Goal: Navigation & Orientation: Find specific page/section

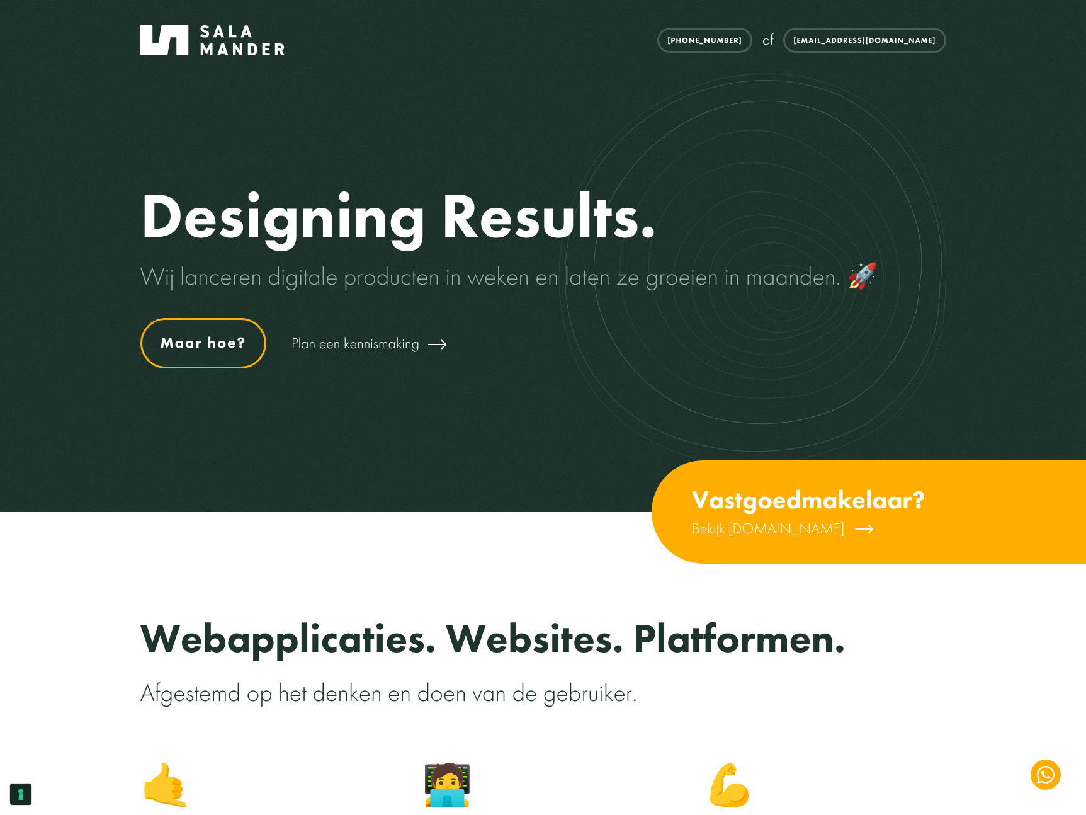
click at [251, 341] on link "Maar hoe?" at bounding box center [203, 343] width 126 height 50
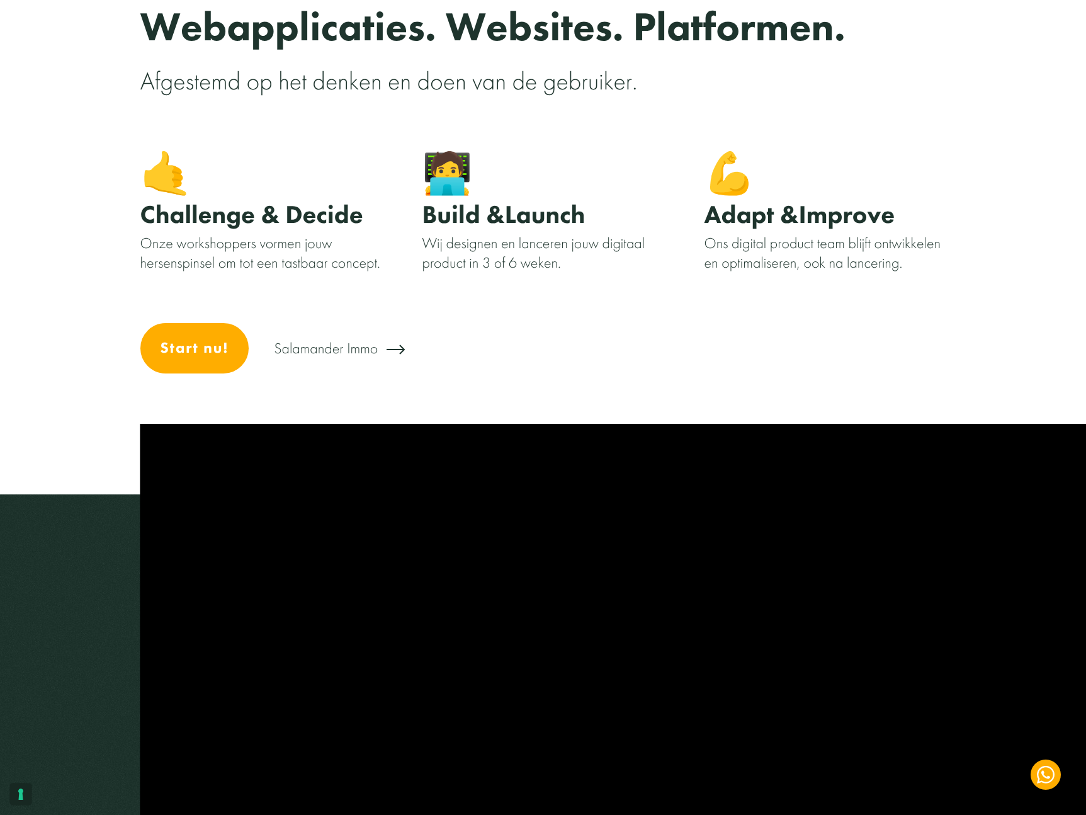
scroll to position [616, 0]
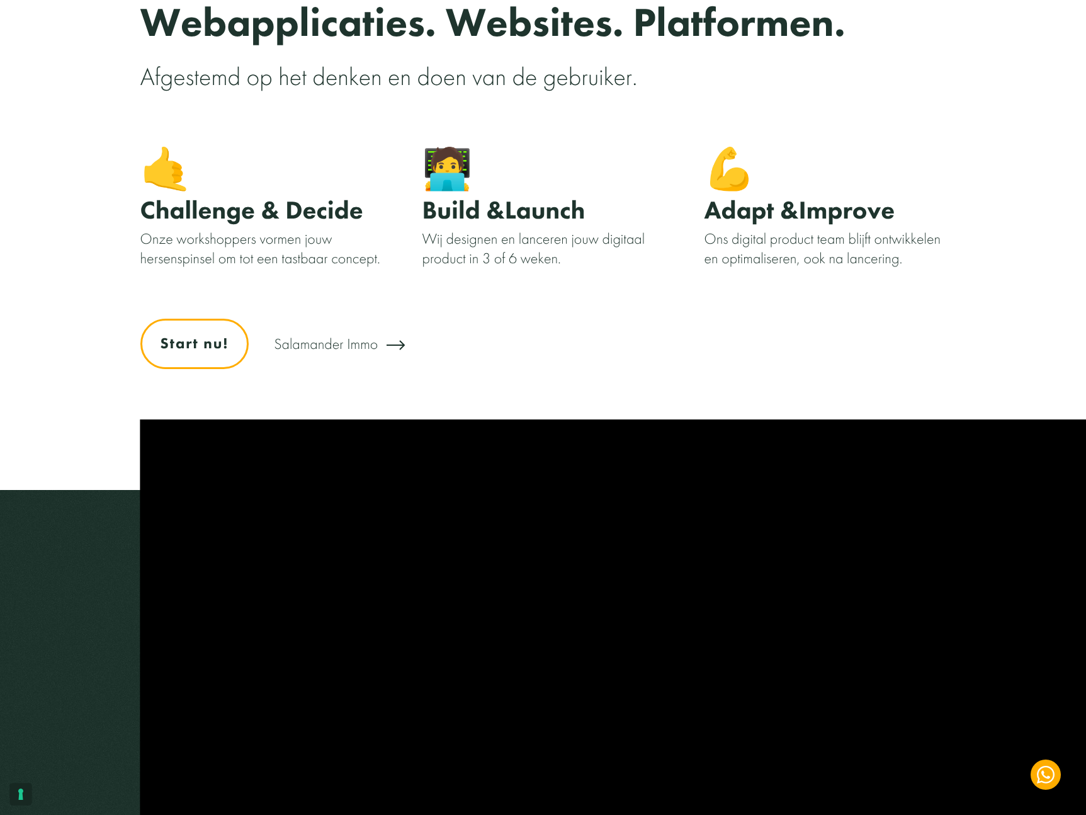
click at [200, 365] on link "Start nu!" at bounding box center [194, 344] width 109 height 50
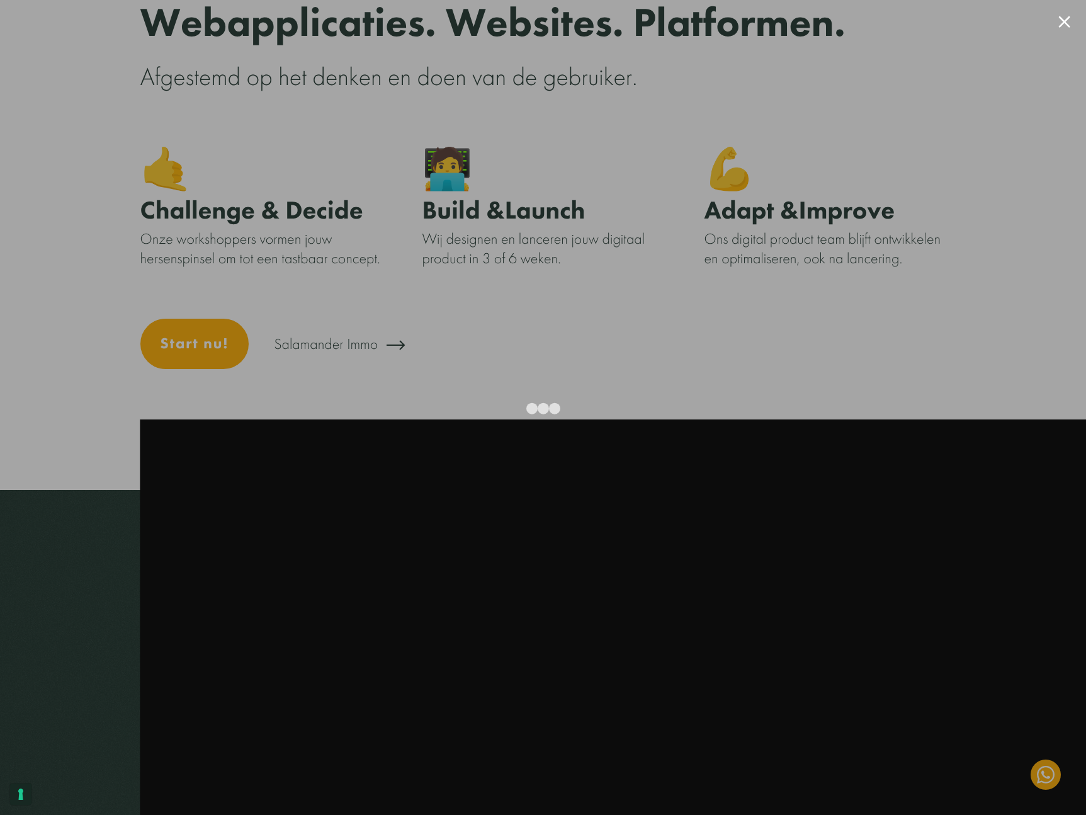
click at [1059, 19] on div at bounding box center [1065, 22] width 12 height 12
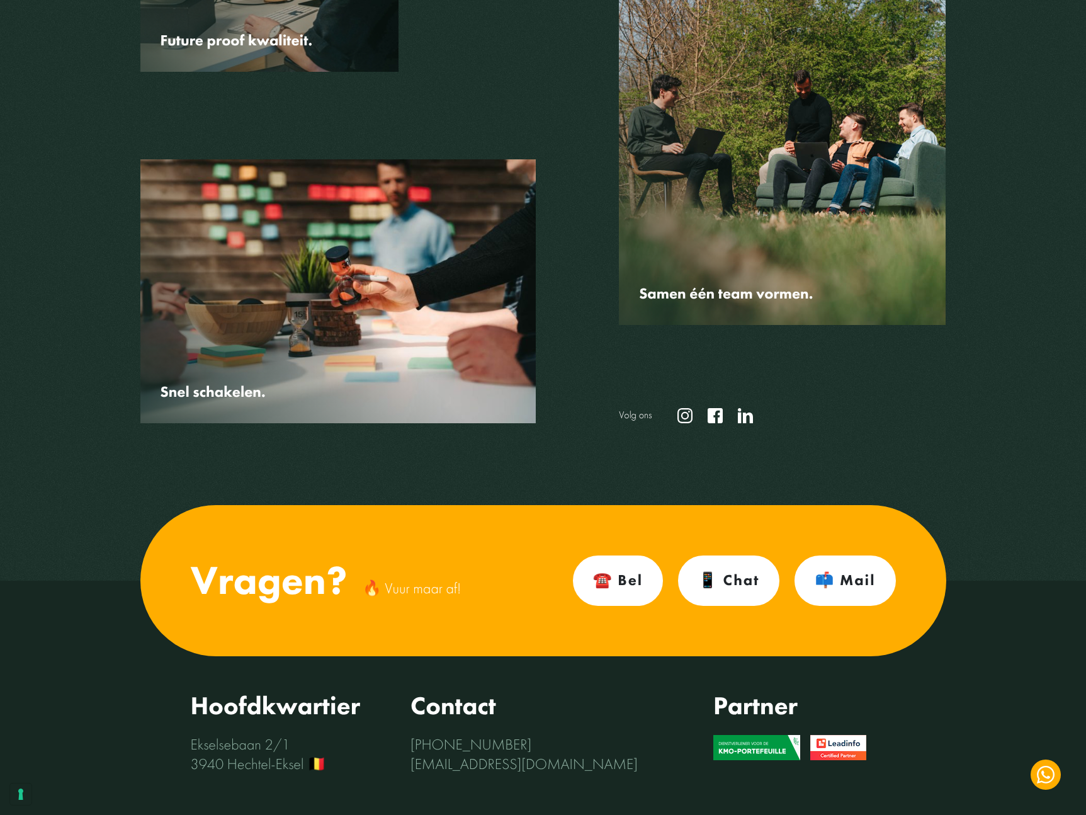
scroll to position [3888, 0]
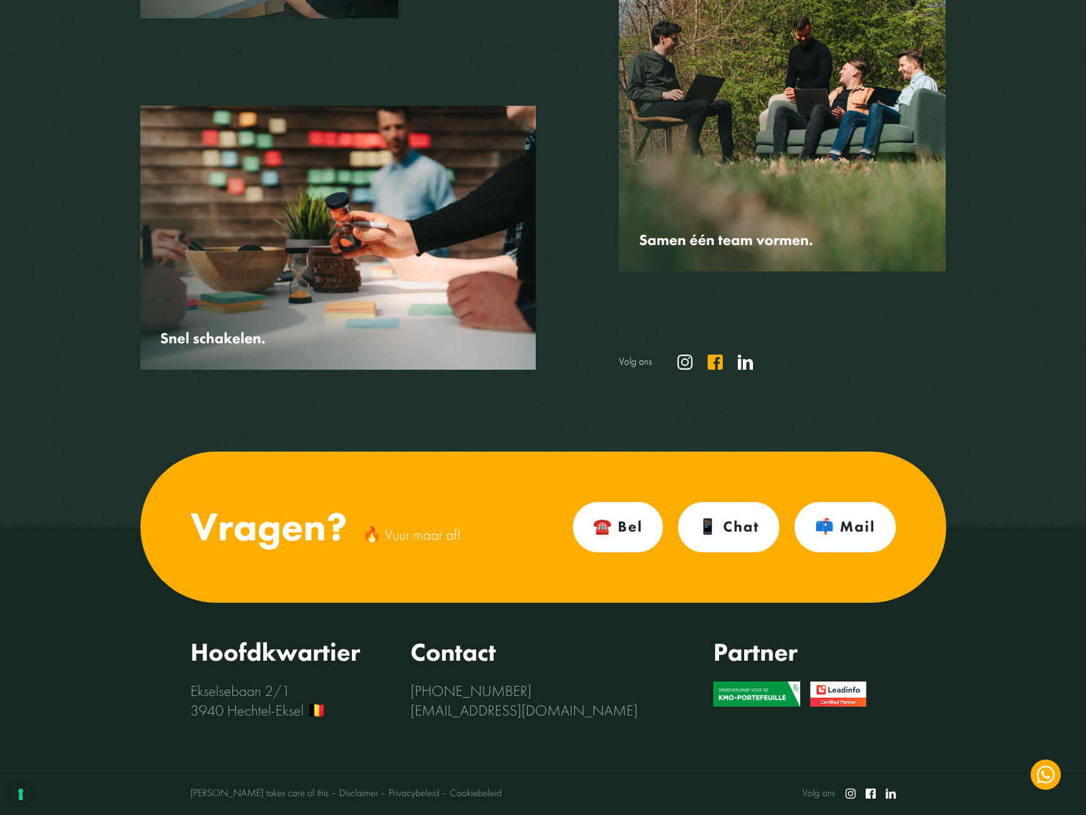
click at [718, 365] on icon at bounding box center [715, 362] width 15 height 15
click at [348, 790] on link "Disclaimer" at bounding box center [353, 793] width 49 height 13
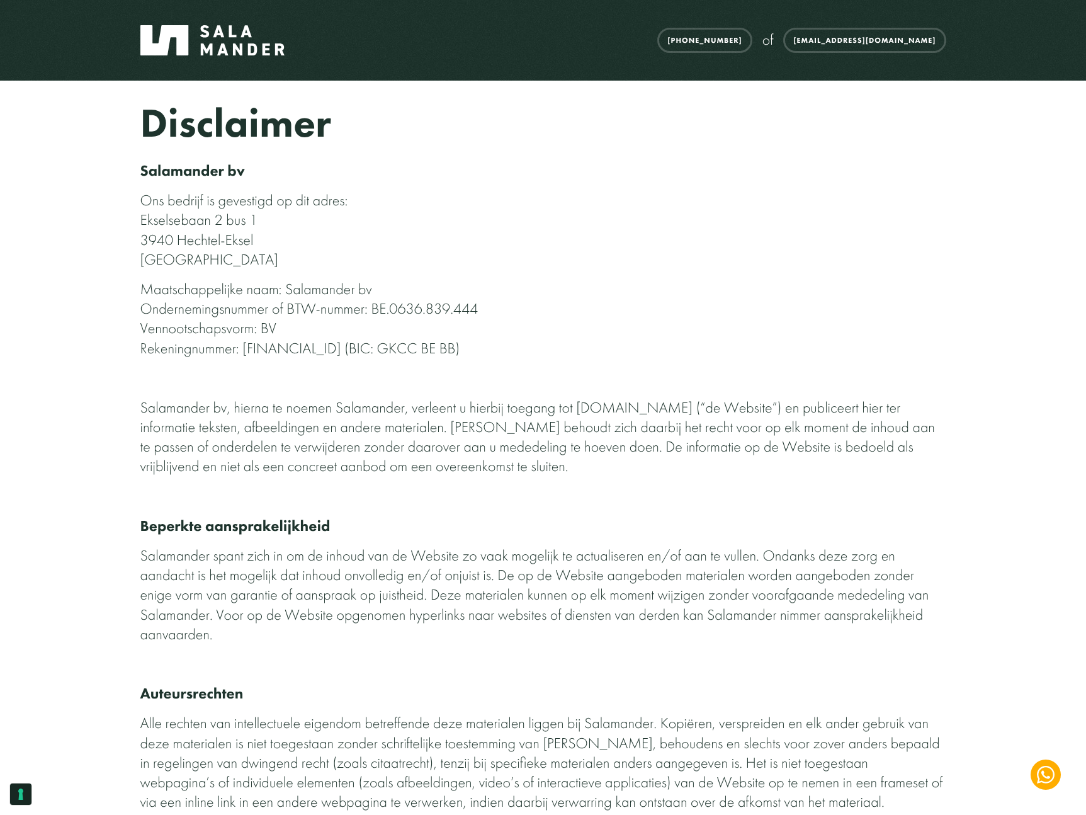
click at [215, 50] on img at bounding box center [212, 40] width 145 height 30
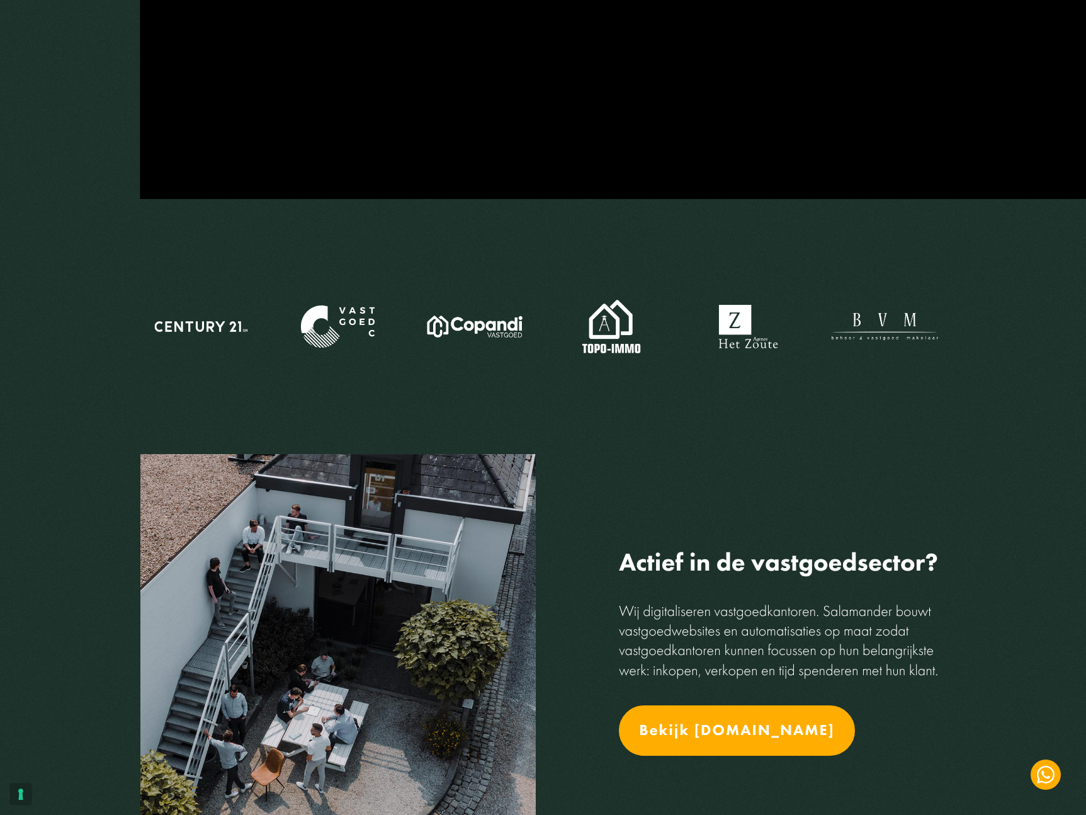
scroll to position [1438, 0]
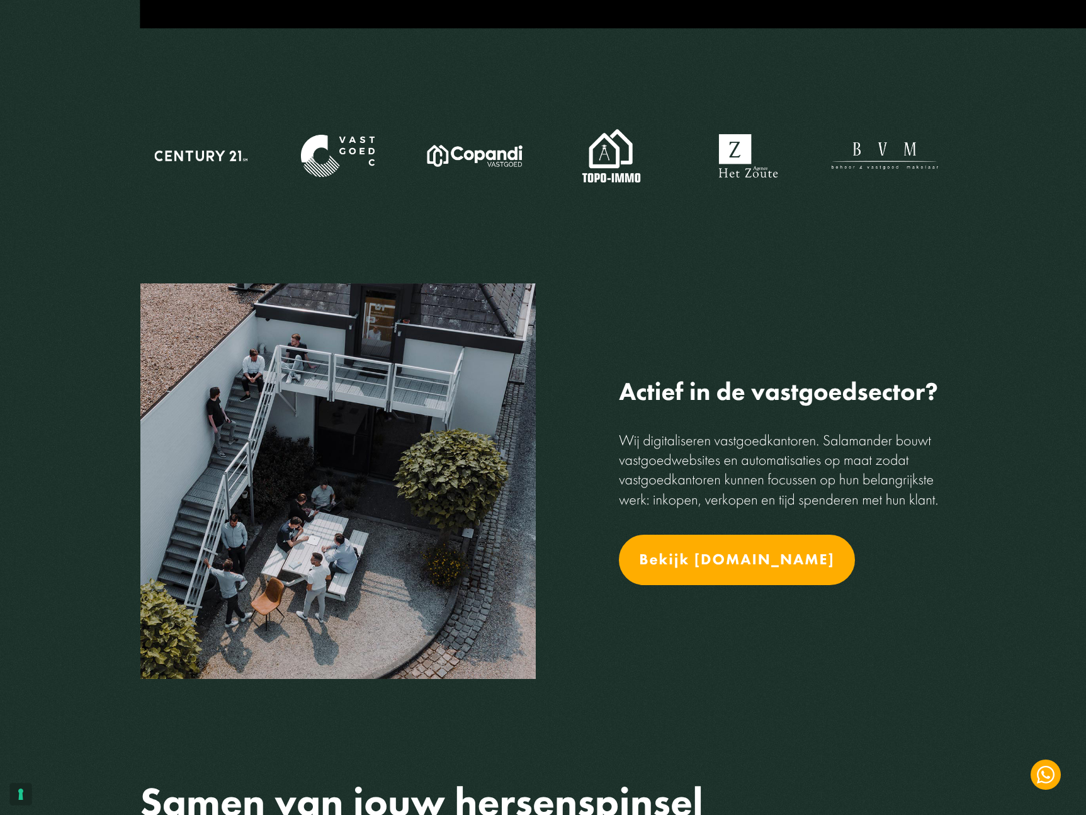
click at [346, 139] on img at bounding box center [338, 156] width 106 height 54
